Goal: Task Accomplishment & Management: Use online tool/utility

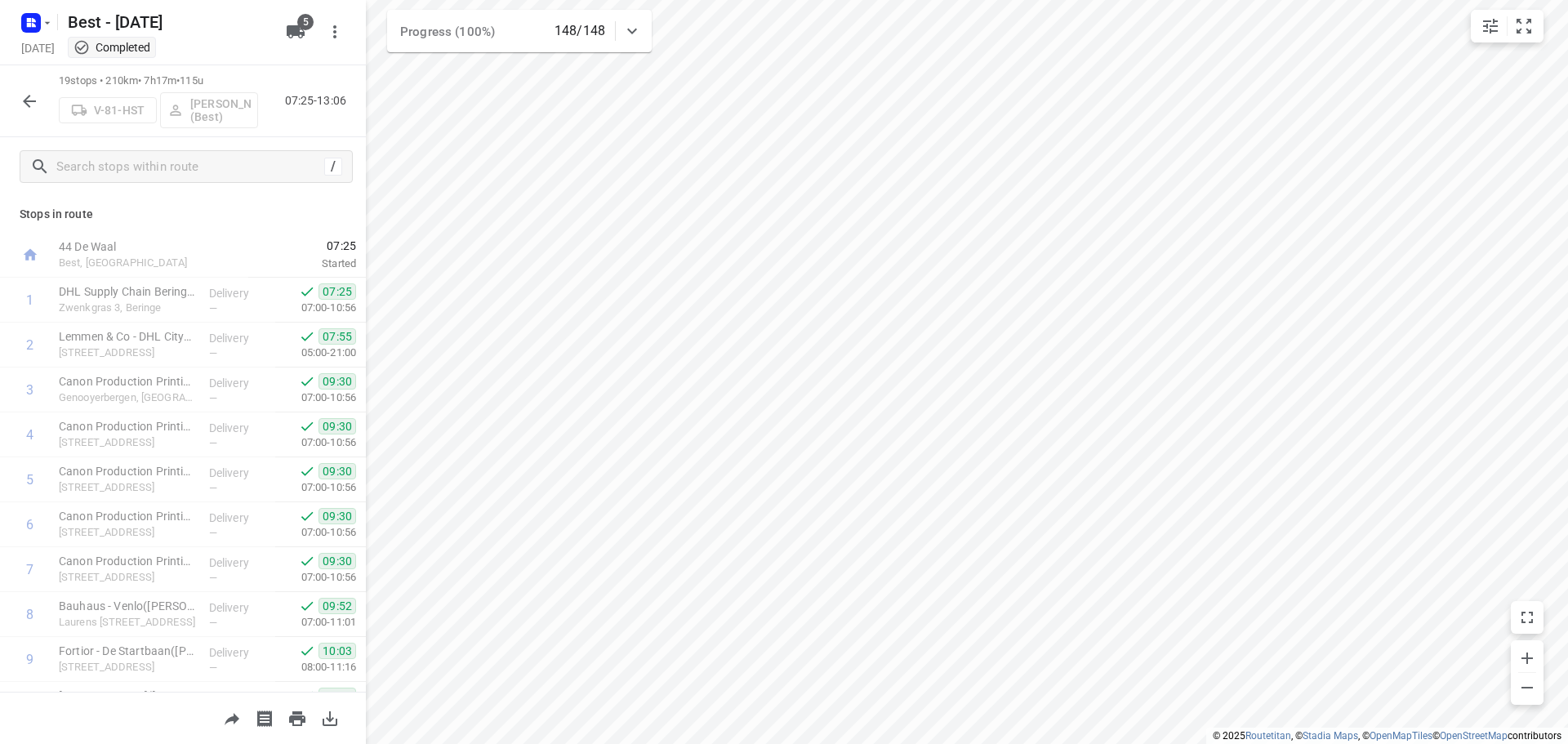
scroll to position [485, 0]
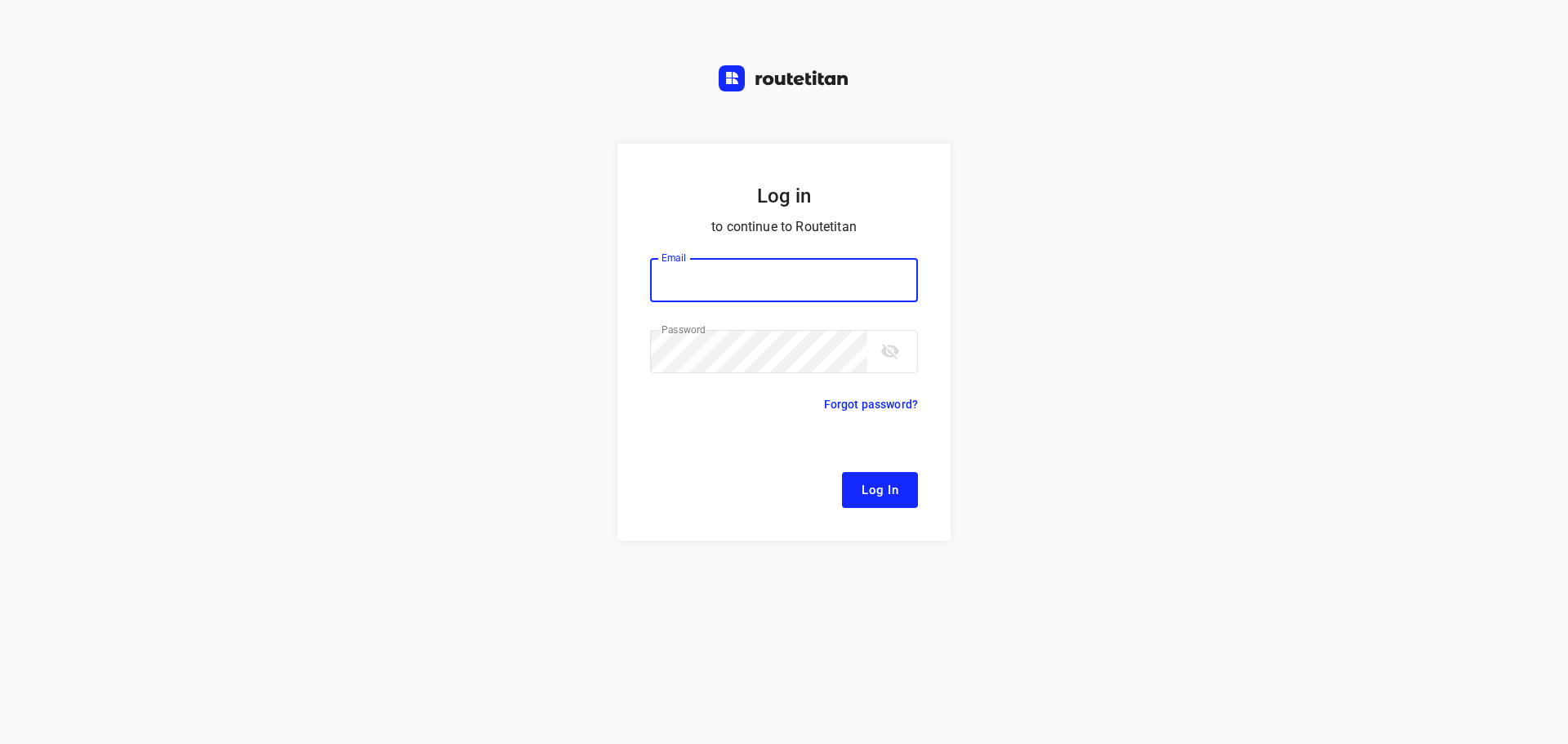
type input "[EMAIL_ADDRESS][DOMAIN_NAME]"
drag, startPoint x: 848, startPoint y: 484, endPoint x: 889, endPoint y: 412, distance: 82.9
click at [849, 485] on button "Log In" at bounding box center [880, 490] width 76 height 36
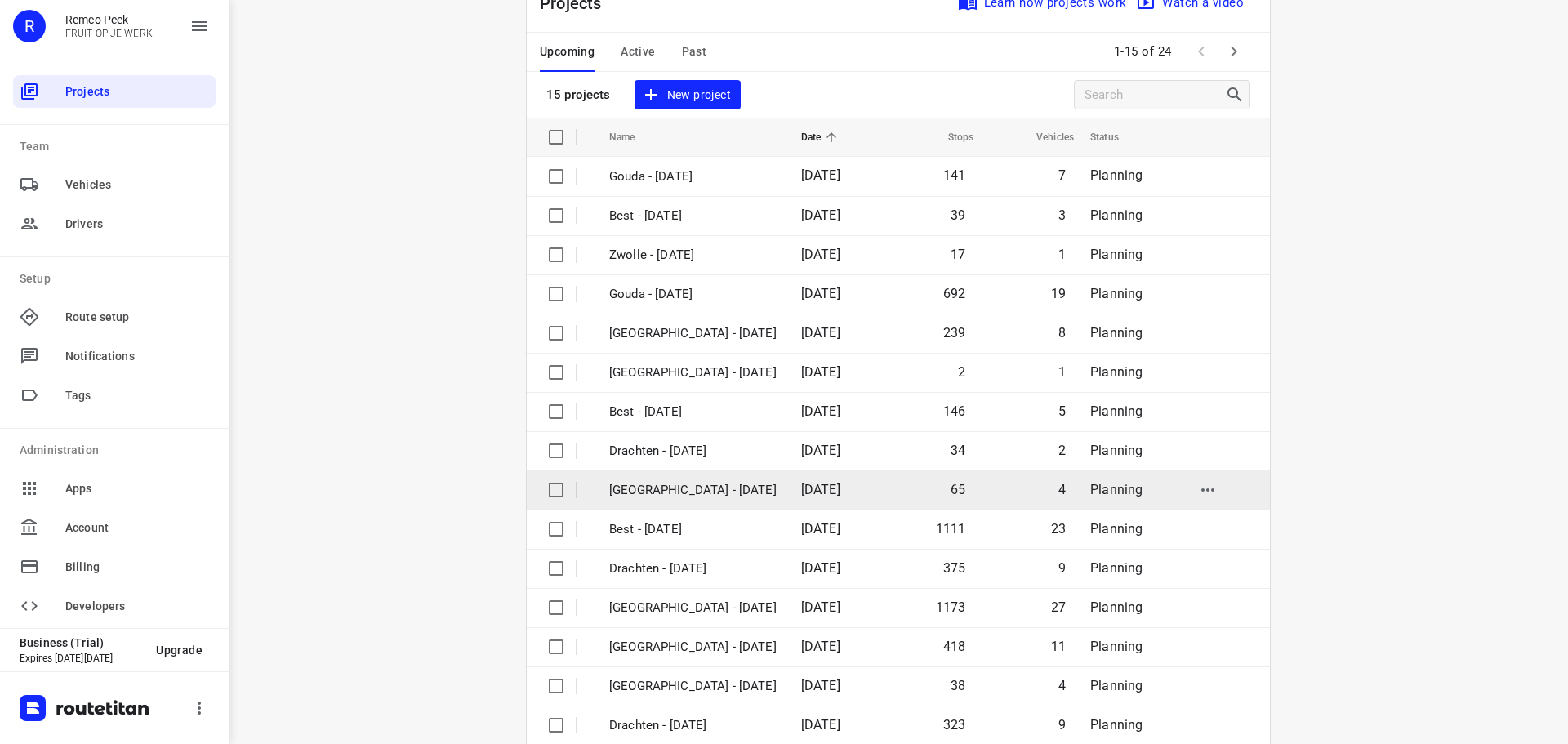
scroll to position [82, 0]
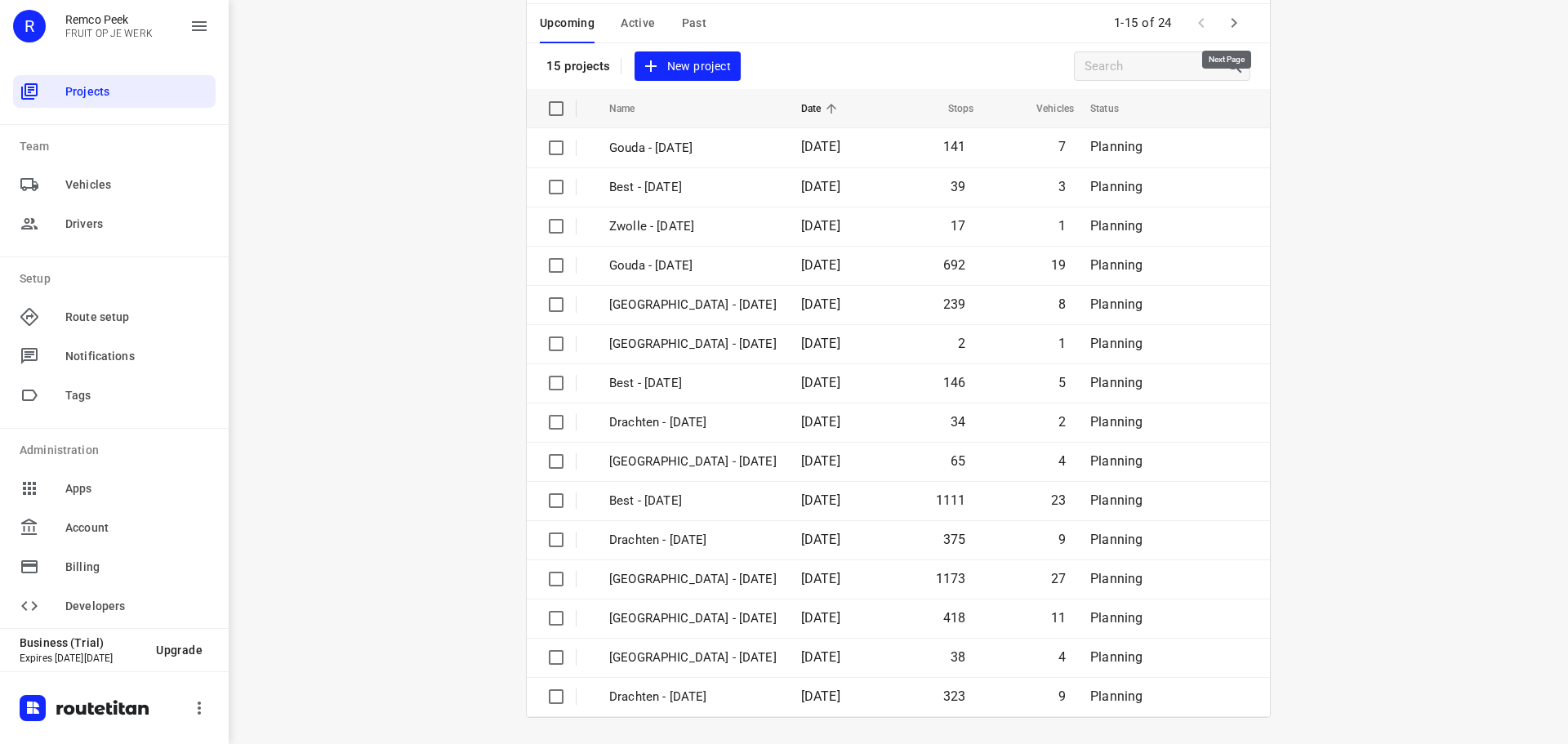
click at [1224, 19] on icon "button" at bounding box center [1234, 23] width 20 height 20
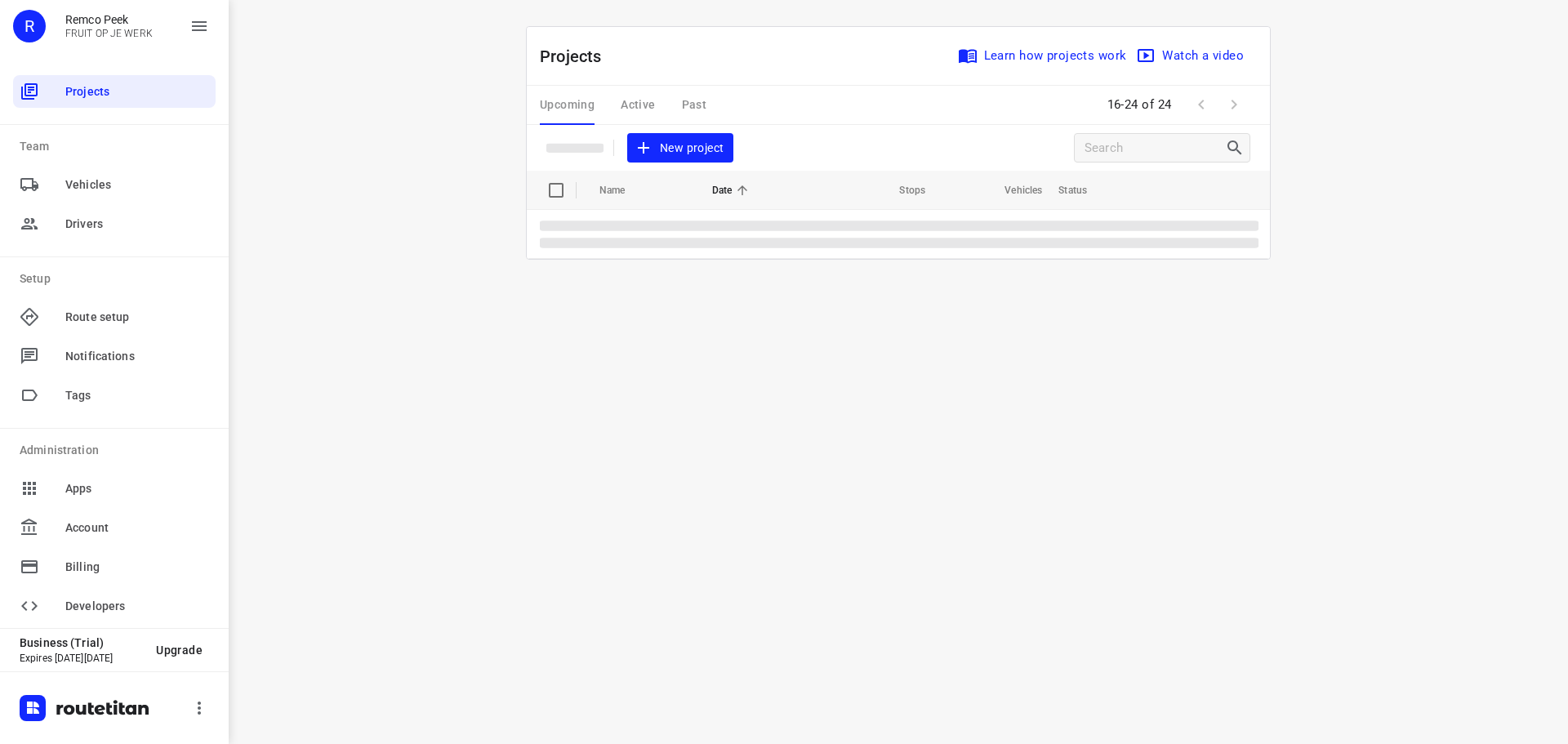
scroll to position [0, 0]
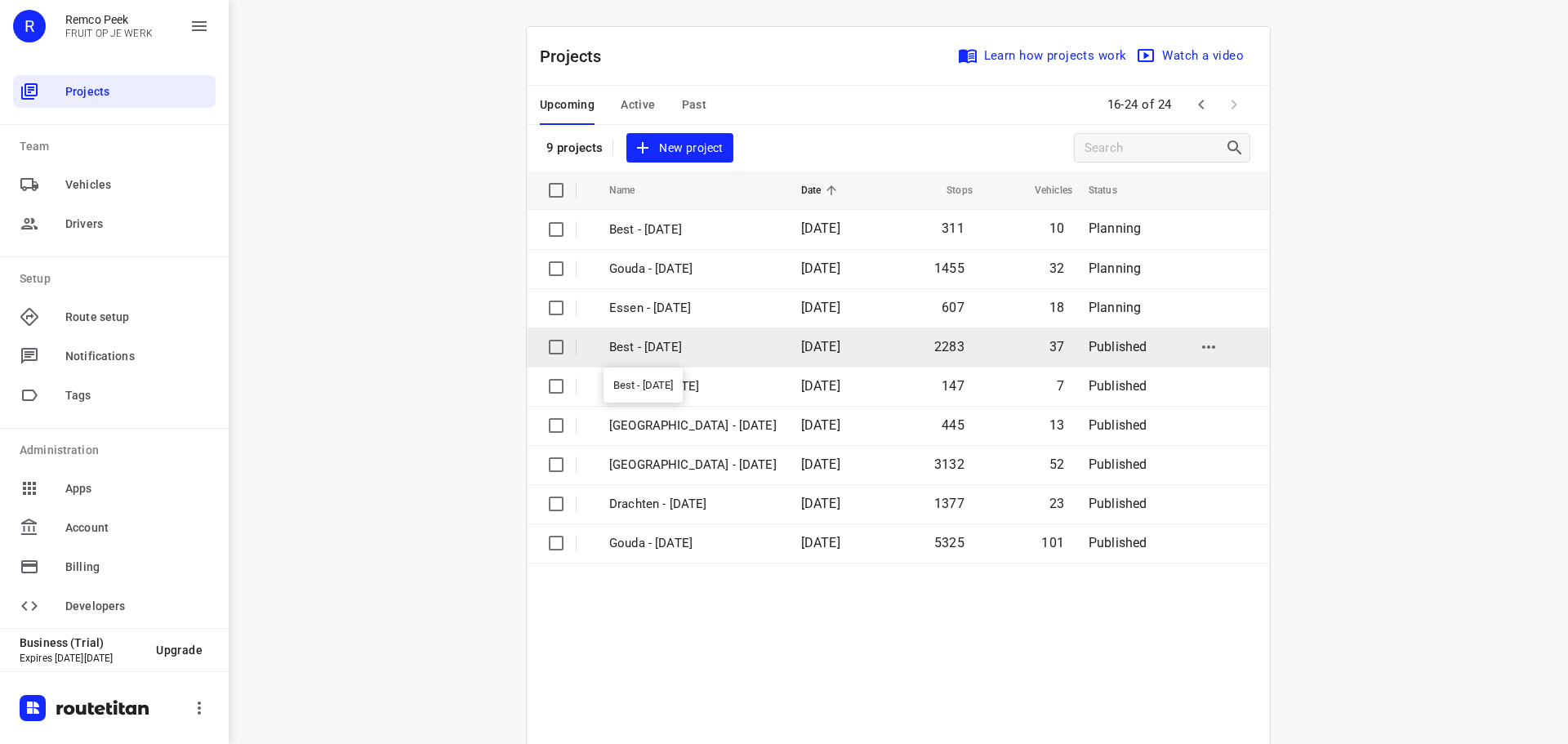
click at [652, 340] on p "Best - [DATE]" at bounding box center [693, 347] width 168 height 19
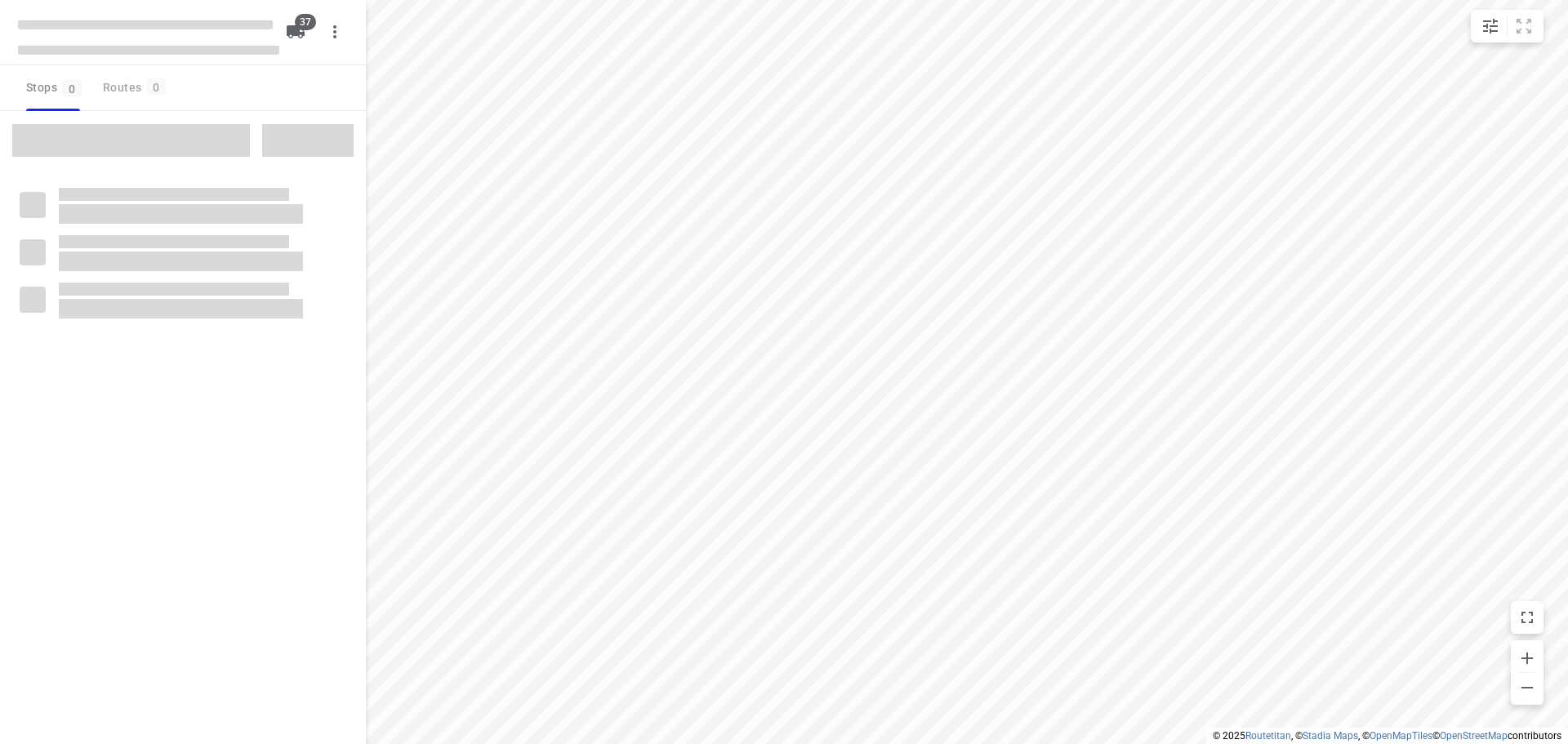
checkbox input "true"
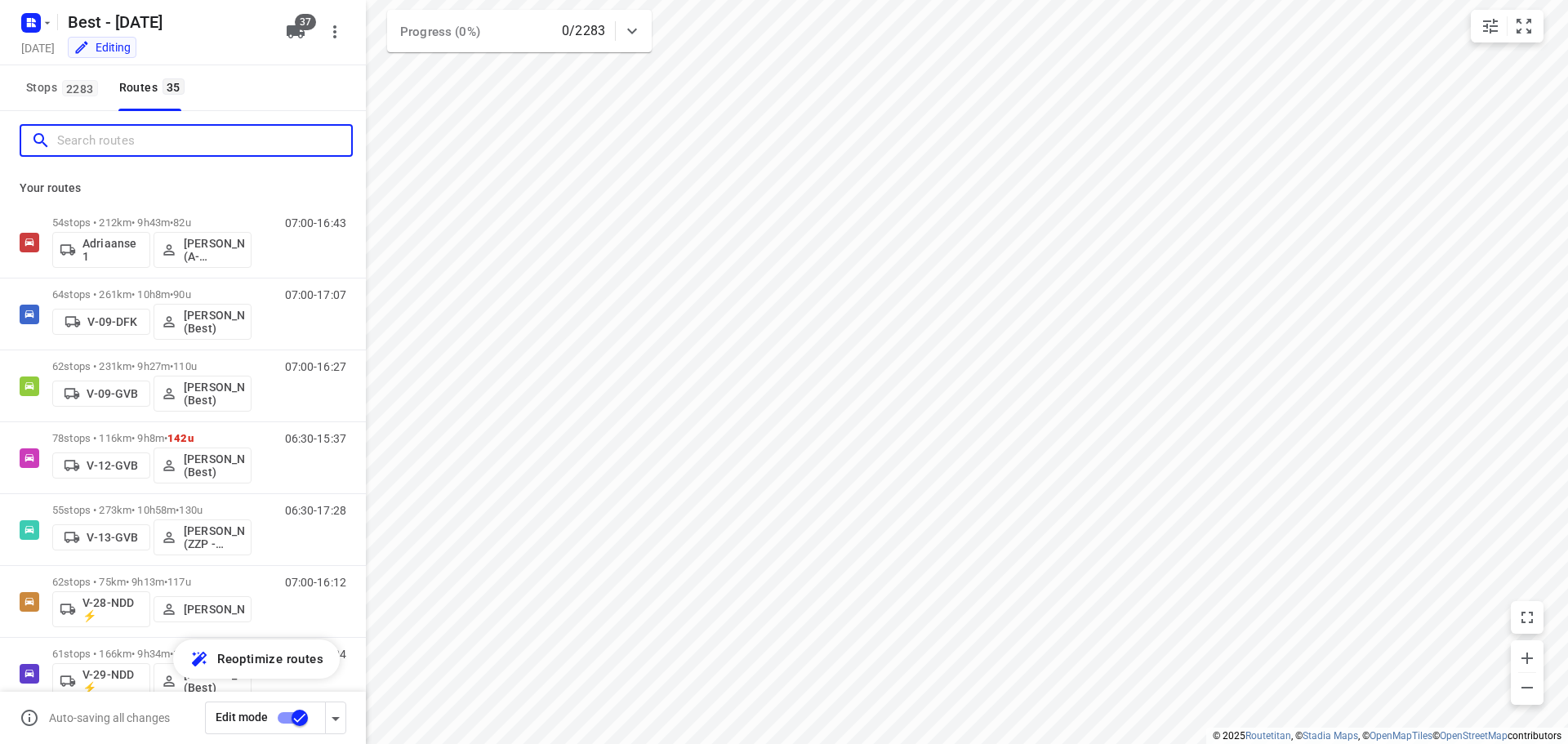
click at [186, 136] on input "Search routes" at bounding box center [205, 141] width 294 height 25
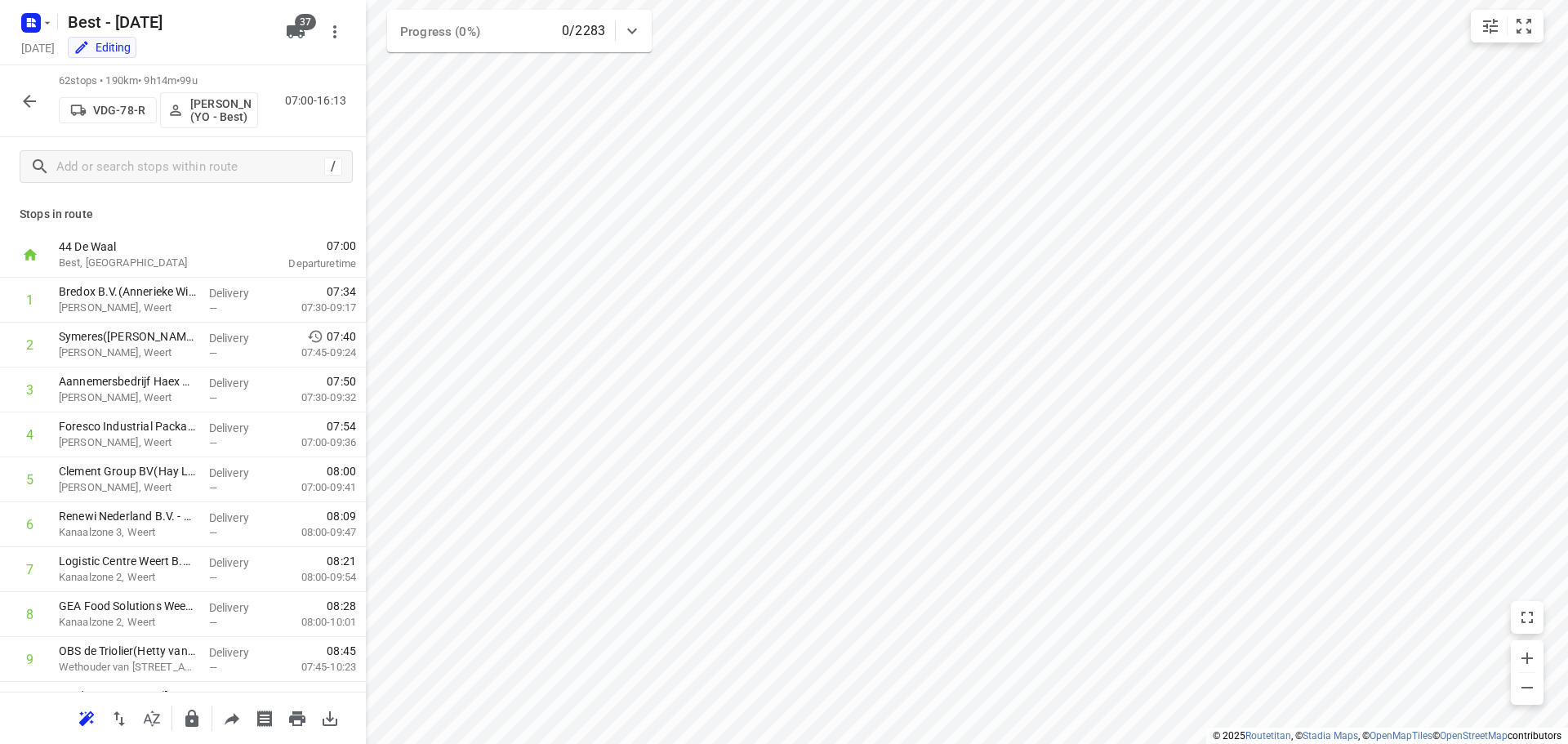
click at [24, 93] on icon "button" at bounding box center [30, 101] width 20 height 20
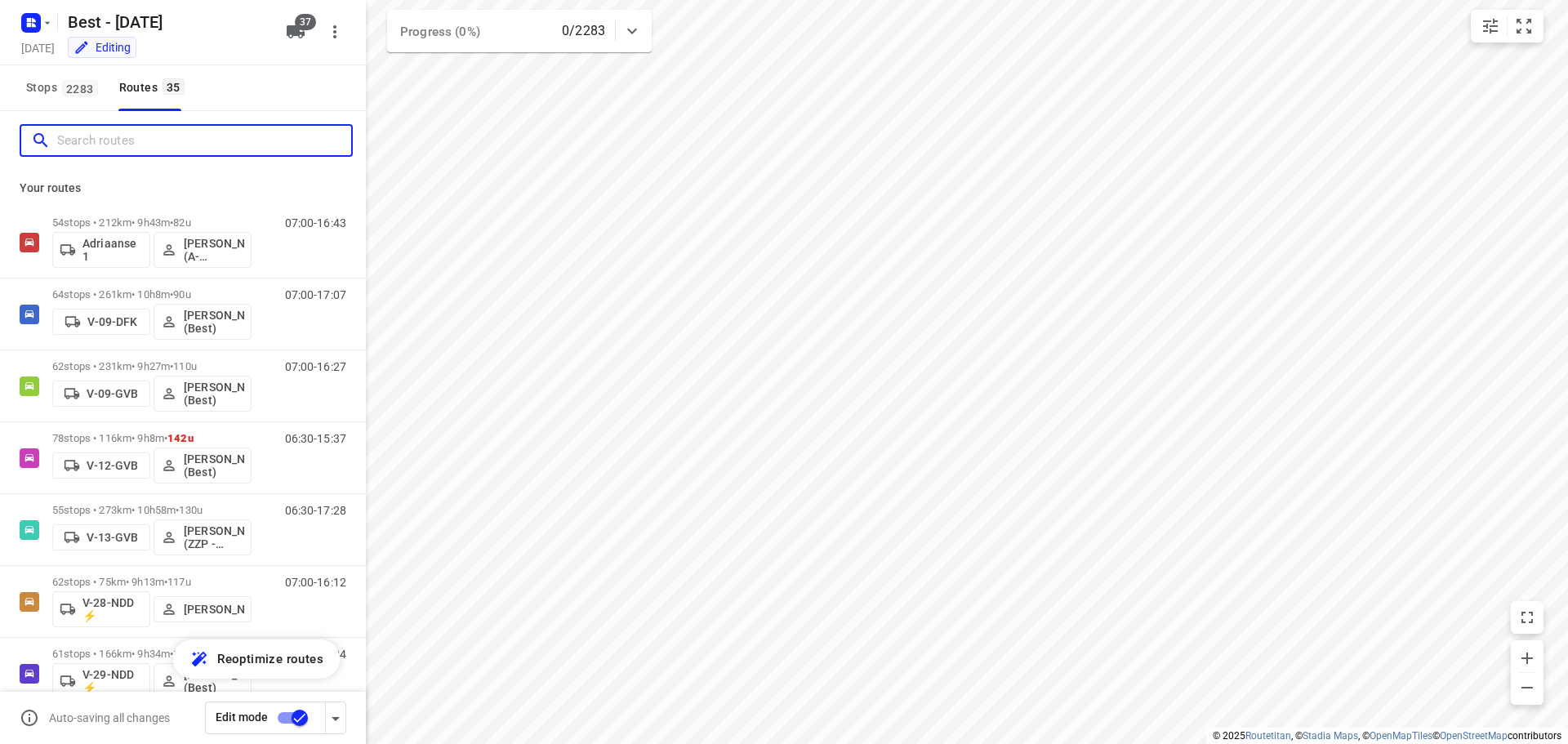
click at [101, 142] on input "Search routes" at bounding box center [205, 141] width 294 height 25
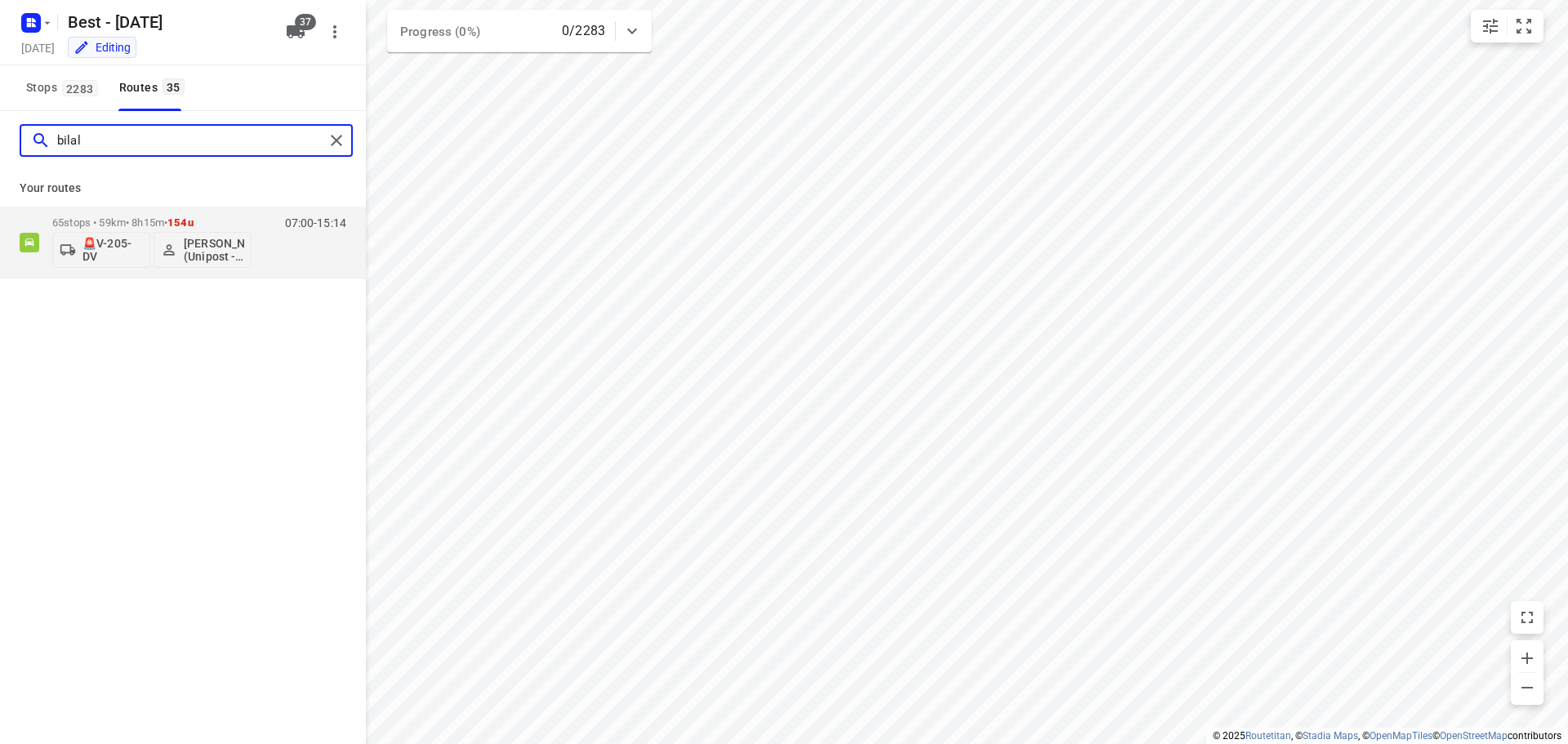
type input "bilal"
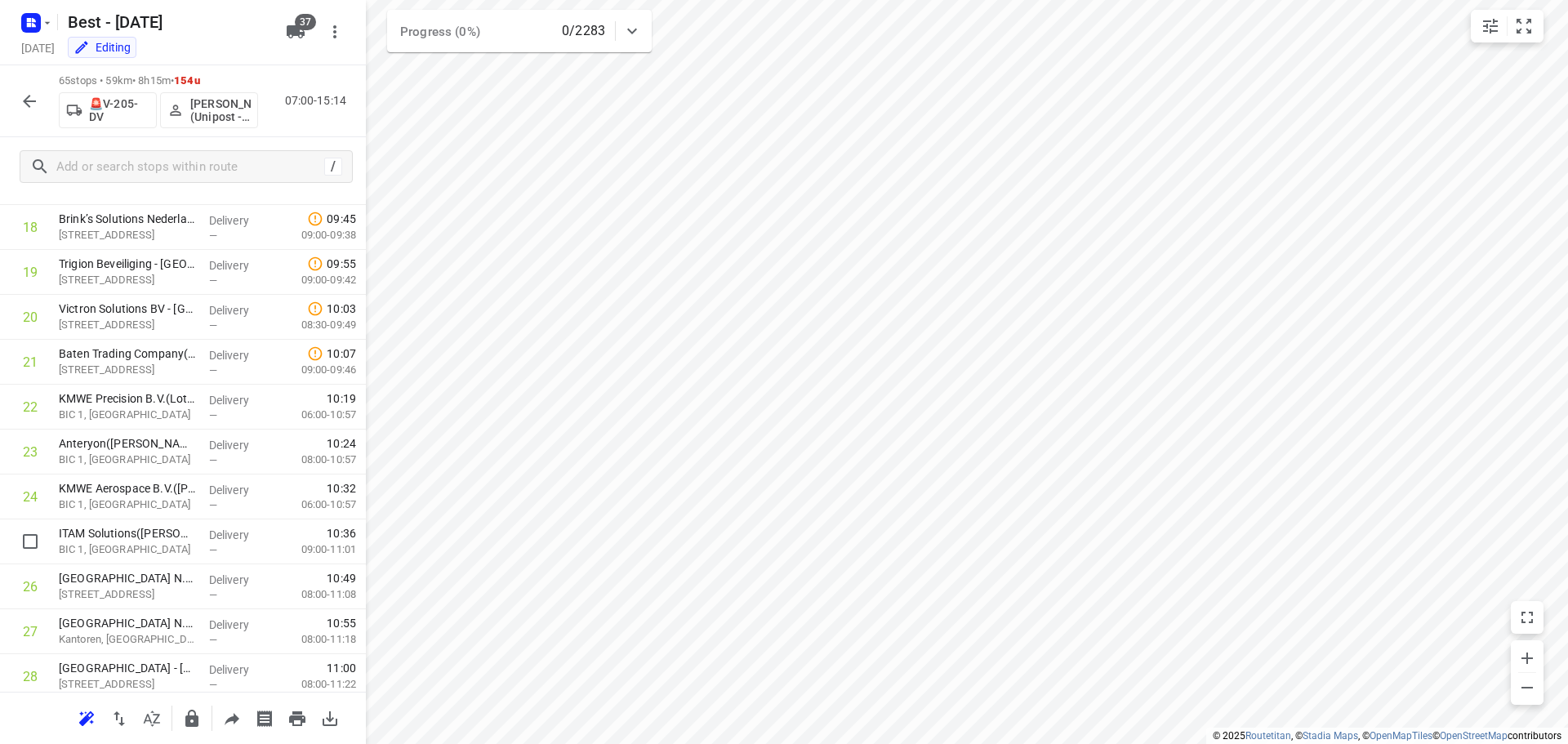
scroll to position [980, 0]
